Goal: Task Accomplishment & Management: Manage account settings

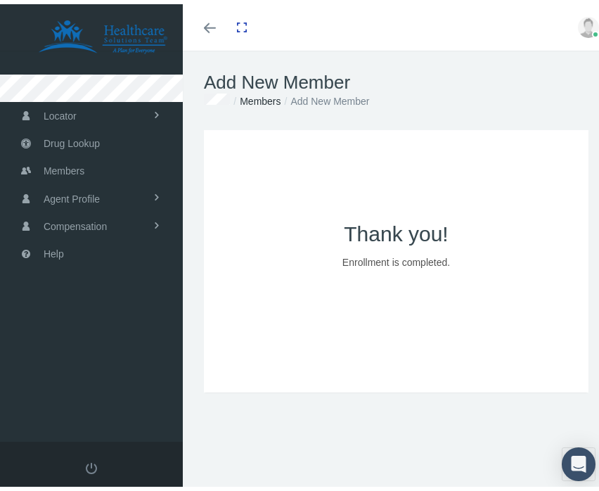
click at [212, 24] on span at bounding box center [210, 23] width 12 height 1
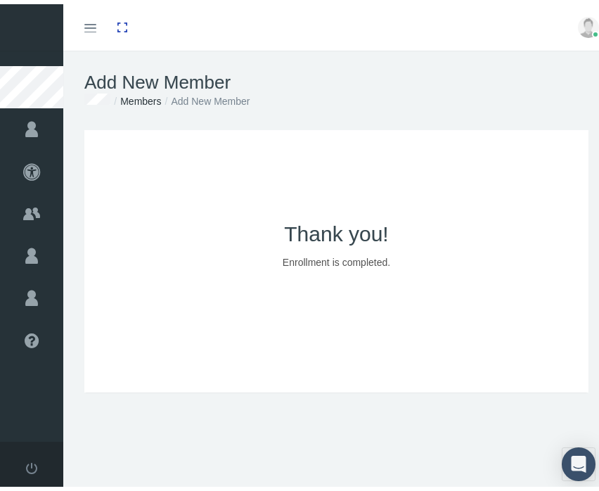
click at [96, 33] on link "Toggle menubar" at bounding box center [90, 23] width 33 height 46
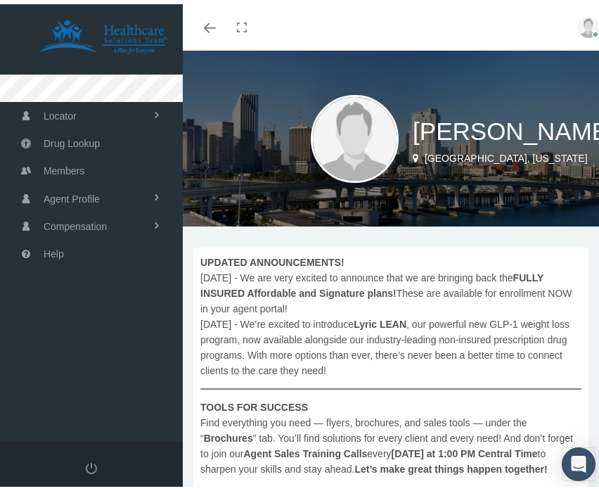
click at [578, 22] on img at bounding box center [588, 23] width 21 height 21
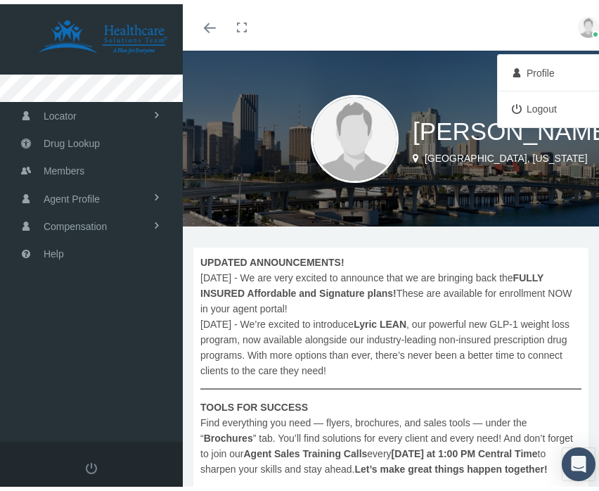
click at [523, 108] on link "Logout" at bounding box center [553, 104] width 104 height 27
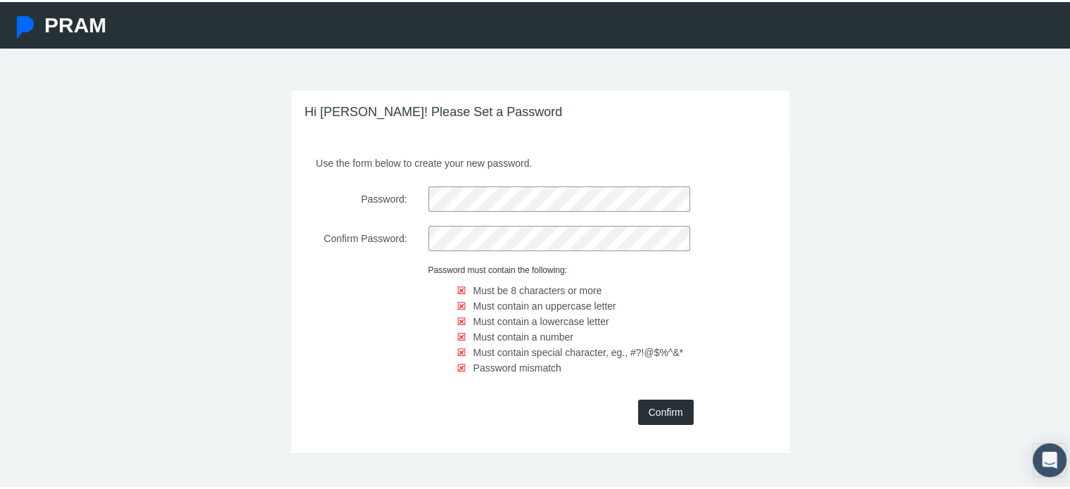
click at [343, 207] on label "Password:" at bounding box center [356, 196] width 123 height 25
click at [342, 174] on div "Use the form below to create your new password. Password: Confirm Password: Pas…" at bounding box center [540, 299] width 498 height 302
click at [508, 134] on header "Hi Brent! Please Set a Password" at bounding box center [540, 119] width 498 height 60
click at [222, 260] on div "Hi Brent! Please Set a Password Use the form below to create your new password.…" at bounding box center [540, 291] width 1080 height 404
click at [347, 290] on div at bounding box center [356, 323] width 123 height 120
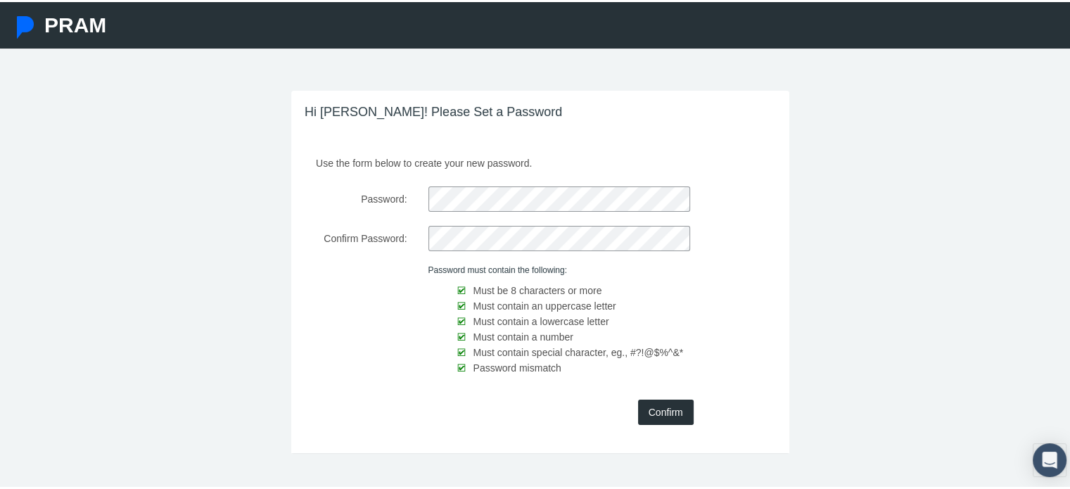
drag, startPoint x: 656, startPoint y: 412, endPoint x: 641, endPoint y: 415, distance: 14.3
click at [654, 412] on input "Confirm" at bounding box center [666, 409] width 56 height 25
